Goal: Task Accomplishment & Management: Use online tool/utility

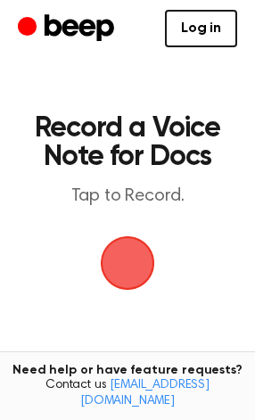
click at [144, 269] on span "button" at bounding box center [126, 262] width 63 height 63
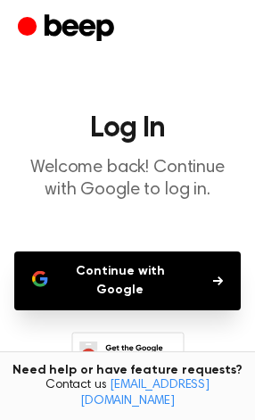
click at [148, 270] on button "Continue with Google" at bounding box center [127, 280] width 226 height 59
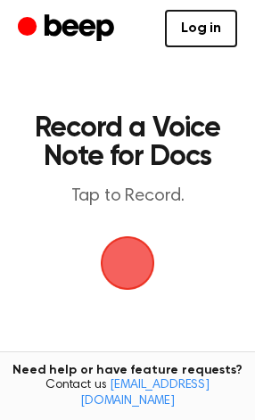
click at [142, 250] on span "button" at bounding box center [128, 263] width 50 height 50
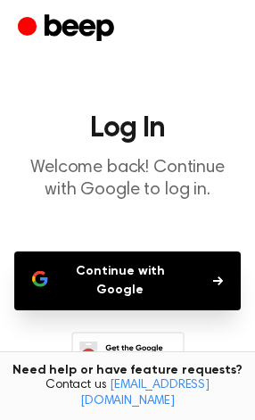
scroll to position [126, 0]
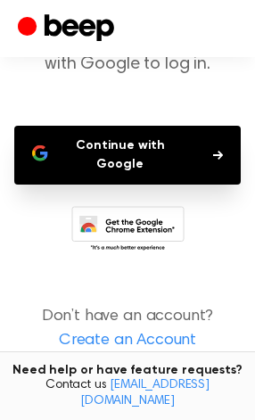
click at [140, 135] on button "Continue with Google" at bounding box center [127, 155] width 226 height 59
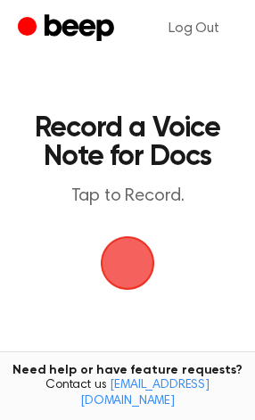
click at [129, 267] on span "button" at bounding box center [128, 263] width 50 height 50
